Goal: Find specific page/section: Find specific page/section

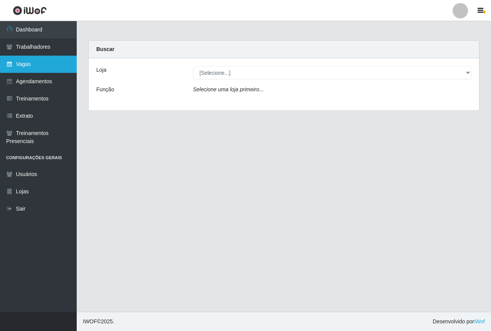
click at [25, 63] on link "Vagas" at bounding box center [38, 64] width 77 height 17
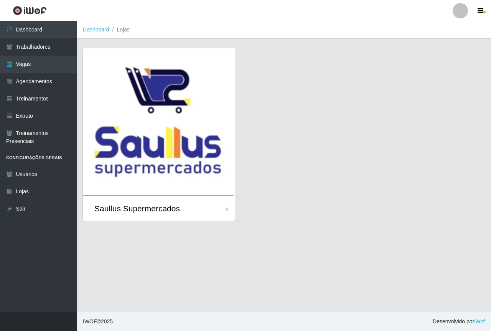
click at [110, 99] on img at bounding box center [159, 122] width 153 height 148
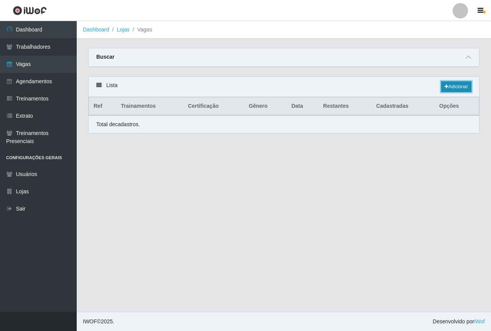
click at [457, 87] on link "Adicionar" at bounding box center [456, 86] width 30 height 11
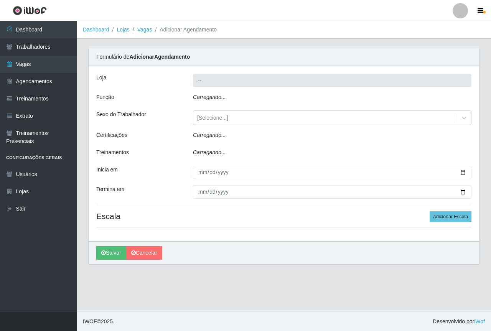
type input "Saullus Supermercados"
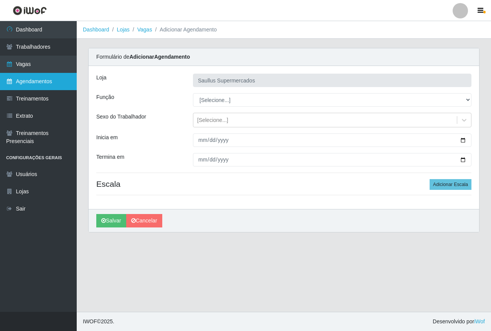
click at [38, 83] on link "Agendamentos" at bounding box center [38, 81] width 77 height 17
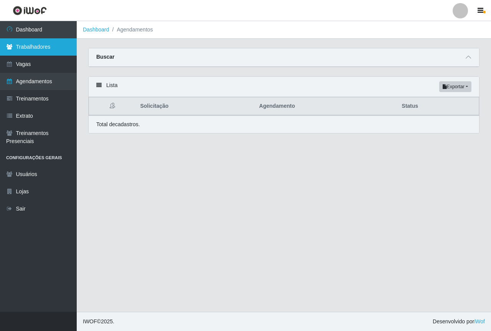
click at [27, 50] on link "Trabalhadores" at bounding box center [38, 46] width 77 height 17
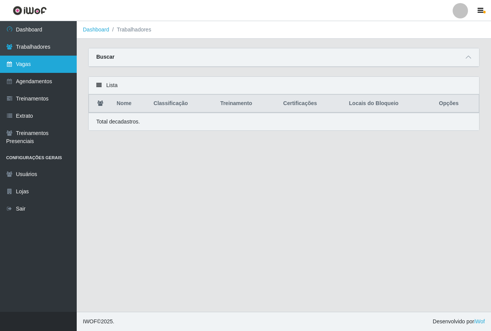
click at [46, 64] on link "Vagas" at bounding box center [38, 64] width 77 height 17
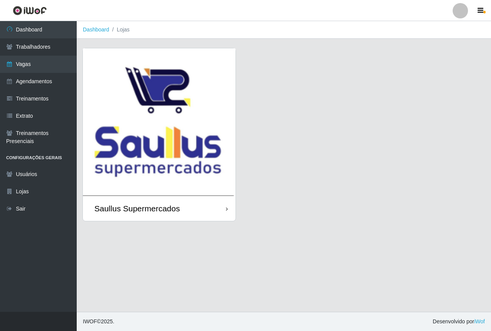
click at [128, 112] on img at bounding box center [159, 122] width 153 height 148
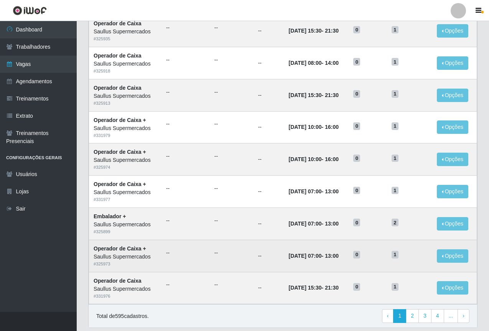
scroll to position [319, 0]
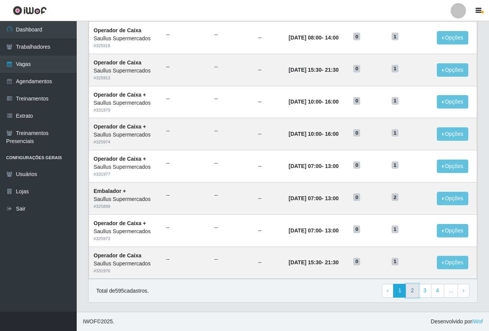
click at [414, 296] on link "2" at bounding box center [412, 291] width 13 height 14
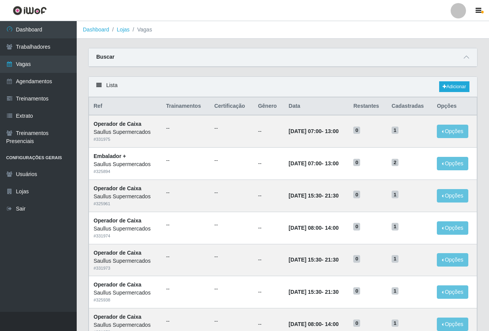
click at [371, 86] on div "Lista Adicionar" at bounding box center [283, 87] width 389 height 20
click at [272, 74] on div "Carregando... Buscar Início em Término em Função [Selecione...] ASG ASG + ASG +…" at bounding box center [282, 62] width 401 height 28
drag, startPoint x: 262, startPoint y: 67, endPoint x: 258, endPoint y: 58, distance: 9.1
click at [261, 65] on div "Buscar" at bounding box center [283, 57] width 389 height 18
